Goal: Information Seeking & Learning: Learn about a topic

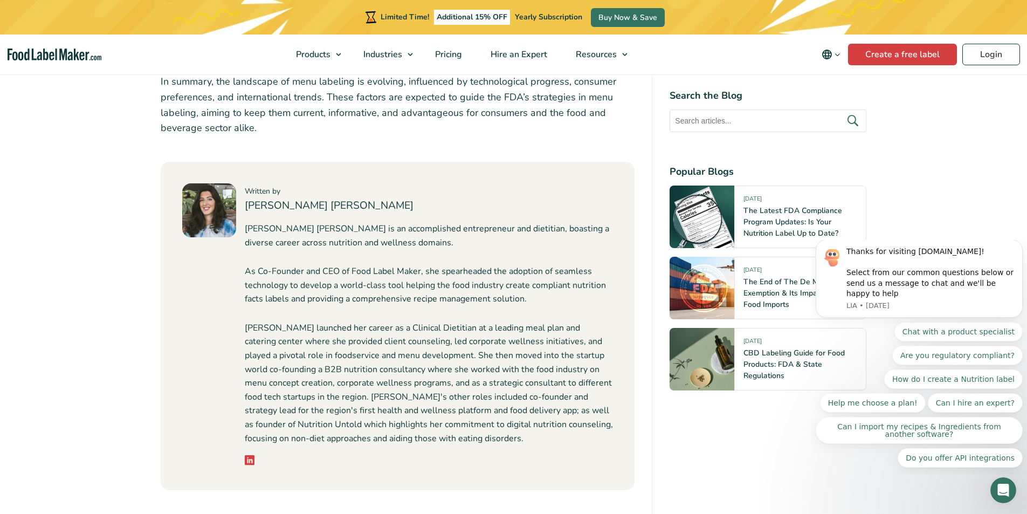
scroll to position [5174, 0]
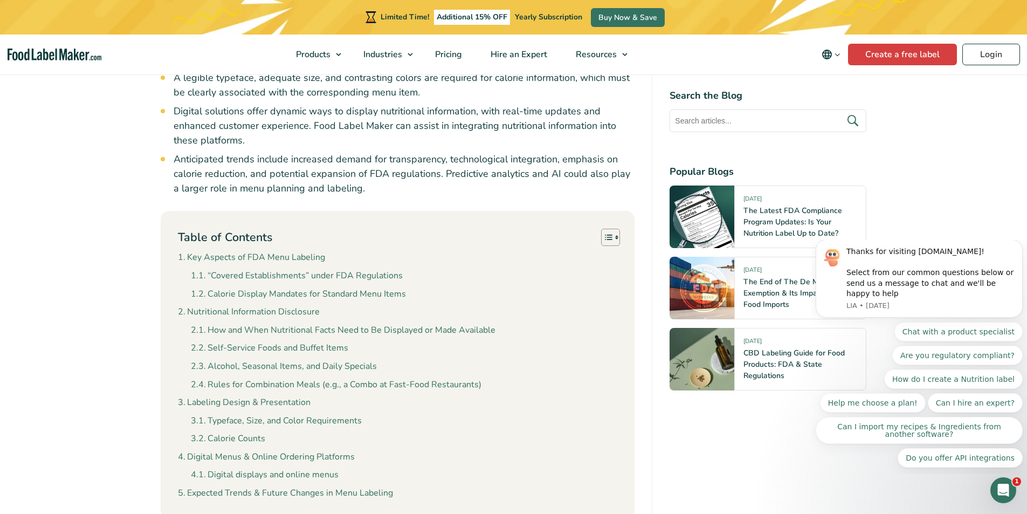
scroll to position [1024, 0]
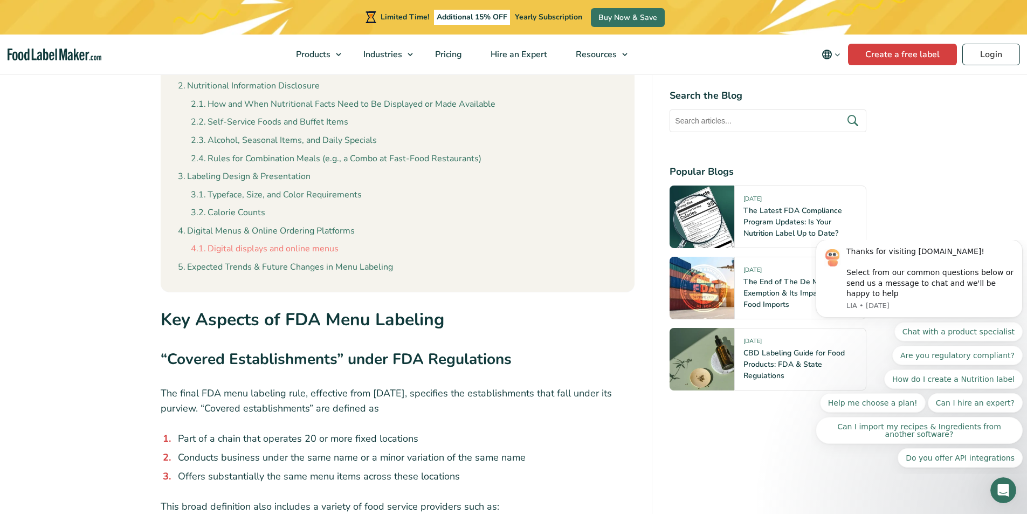
click at [278, 245] on link "Digital displays and online menus" at bounding box center [265, 249] width 148 height 14
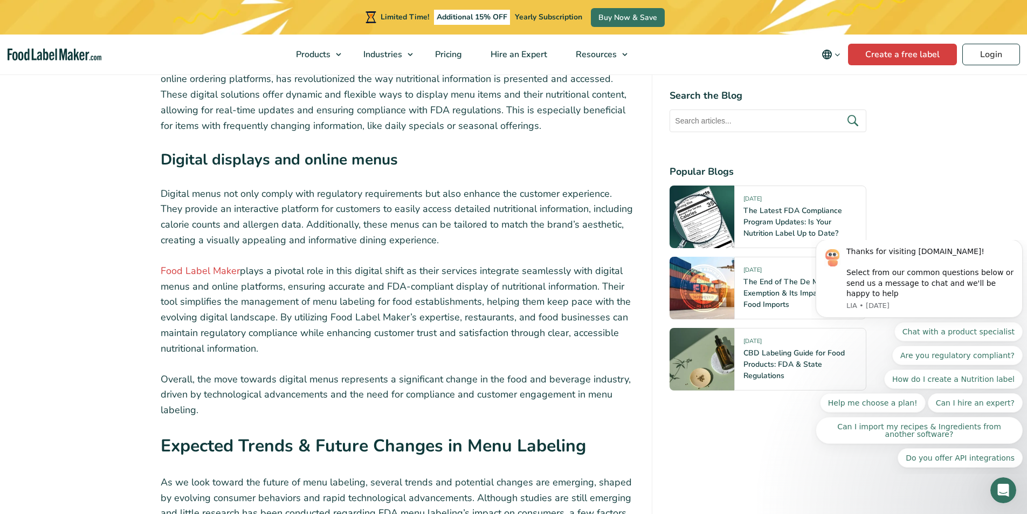
scroll to position [3912, 0]
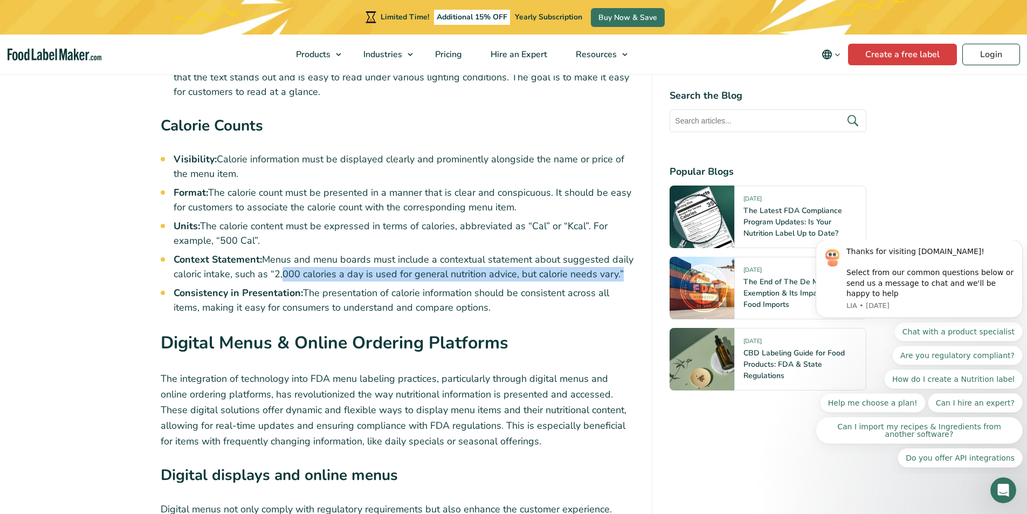
drag, startPoint x: 276, startPoint y: 249, endPoint x: 615, endPoint y: 247, distance: 338.5
click at [615, 252] on li "Context Statement: Menus and menu boards must include a contextual statement ab…" at bounding box center [404, 266] width 461 height 29
copy li ",000 calories a day is used for general nutrition advice, but calorie needs var…"
